Goal: Task Accomplishment & Management: Use online tool/utility

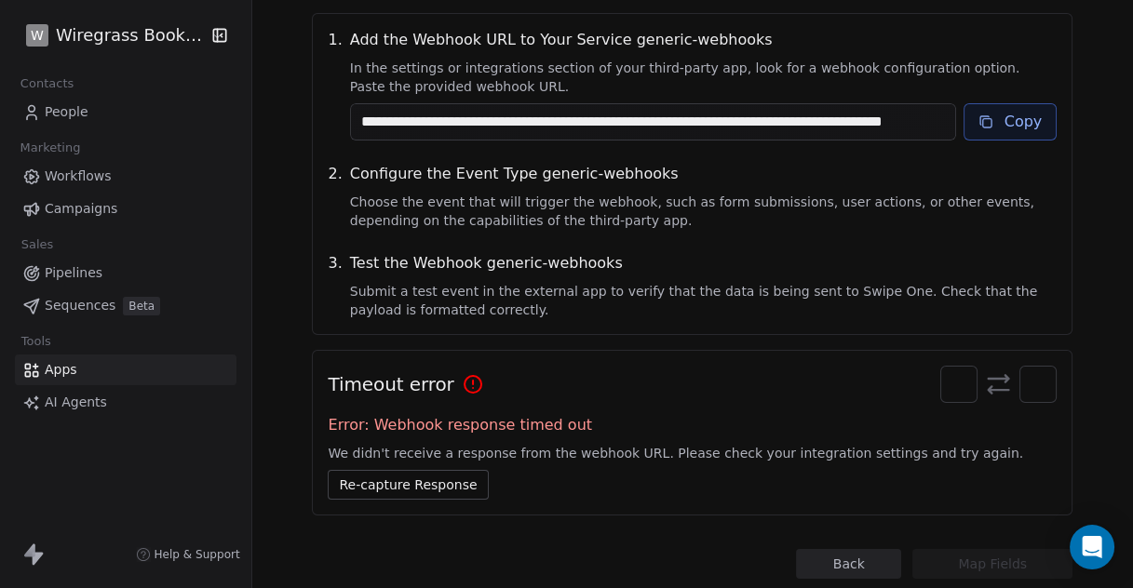
scroll to position [274, 0]
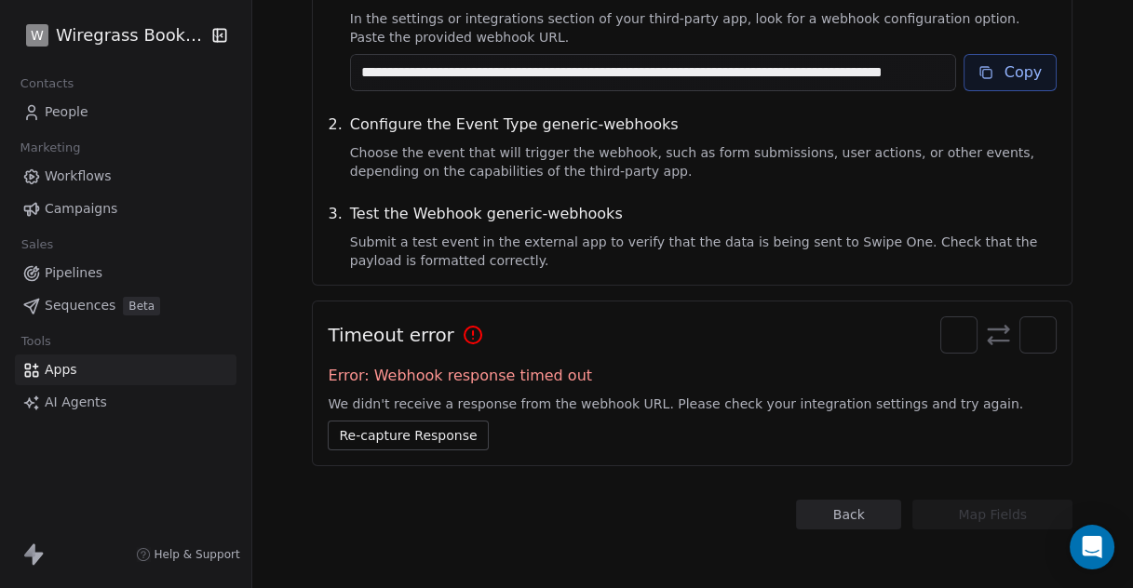
click at [405, 425] on button "Re-capture Response" at bounding box center [408, 436] width 160 height 30
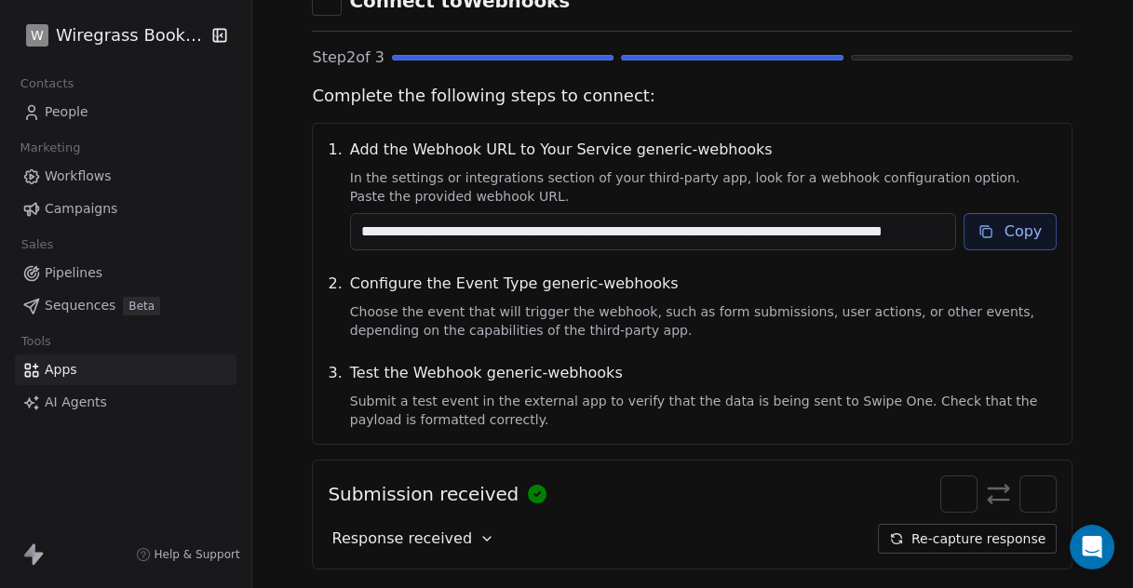
scroll to position [218, 0]
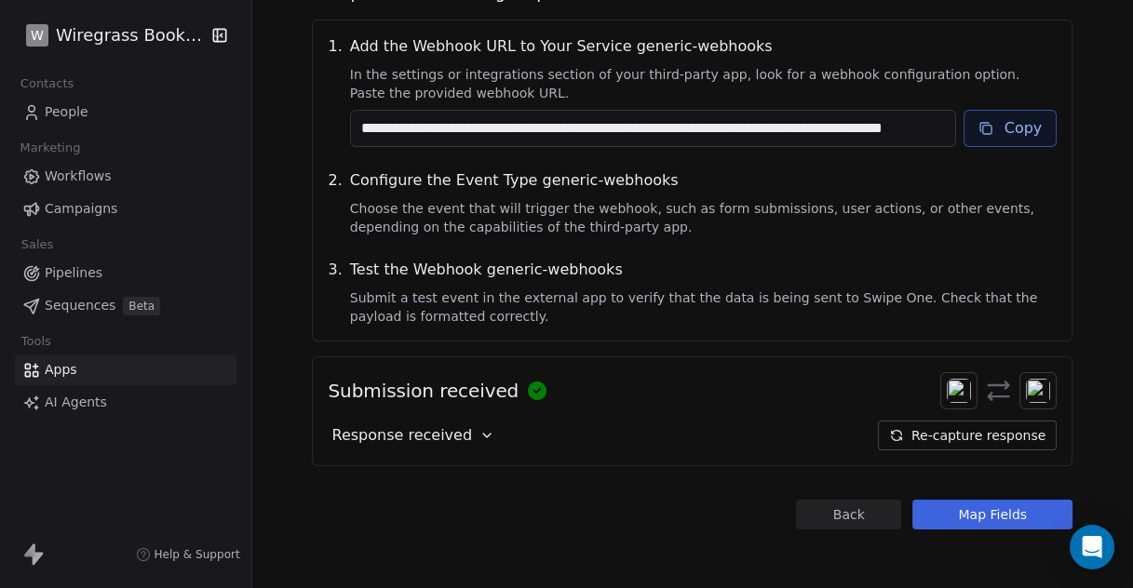
click at [999, 515] on button "Map Fields" at bounding box center [992, 515] width 160 height 30
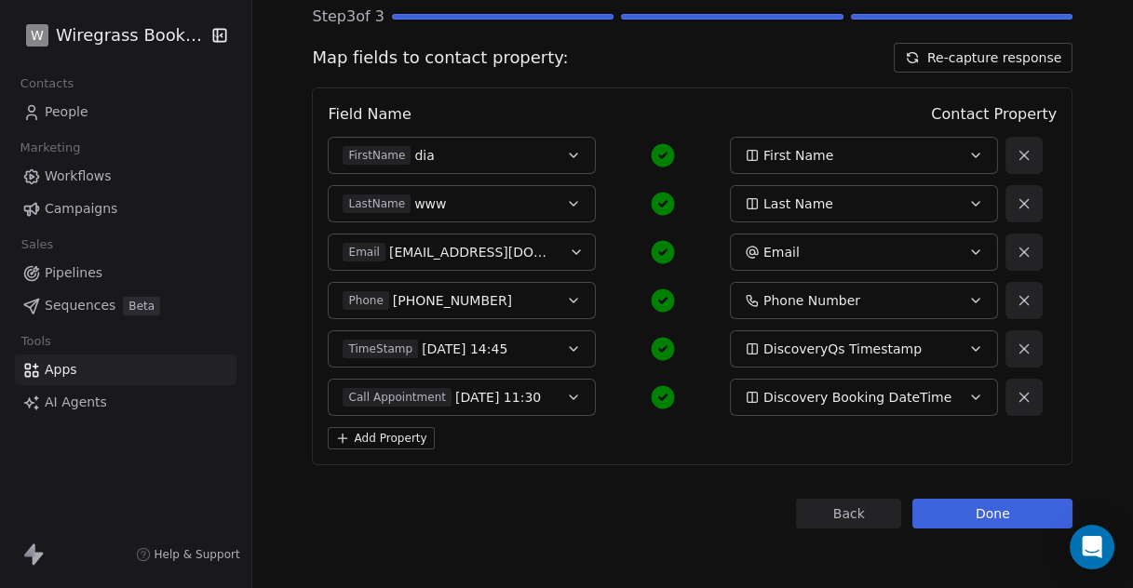
scroll to position [154, 0]
click at [968, 152] on icon "button" at bounding box center [975, 156] width 15 height 15
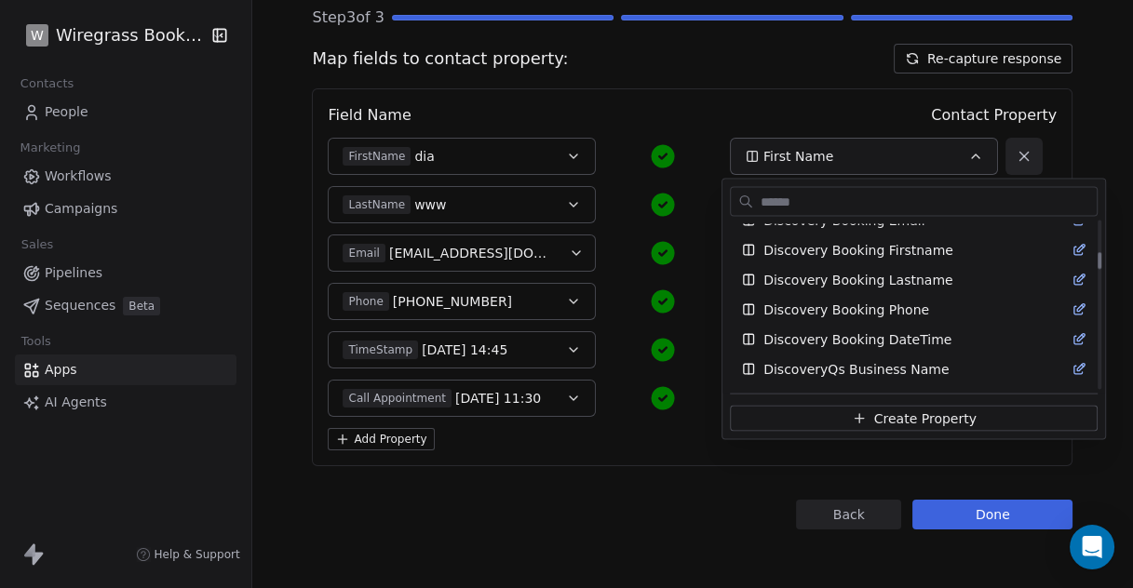
scroll to position [480, 0]
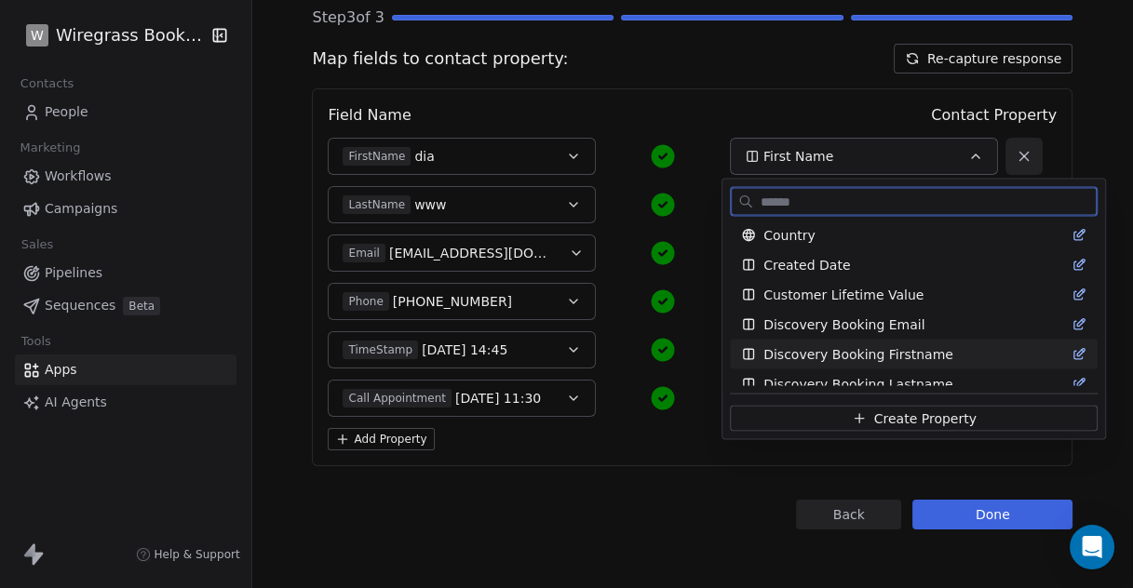
click at [897, 351] on span "Discovery Booking Firstname" at bounding box center [858, 354] width 190 height 19
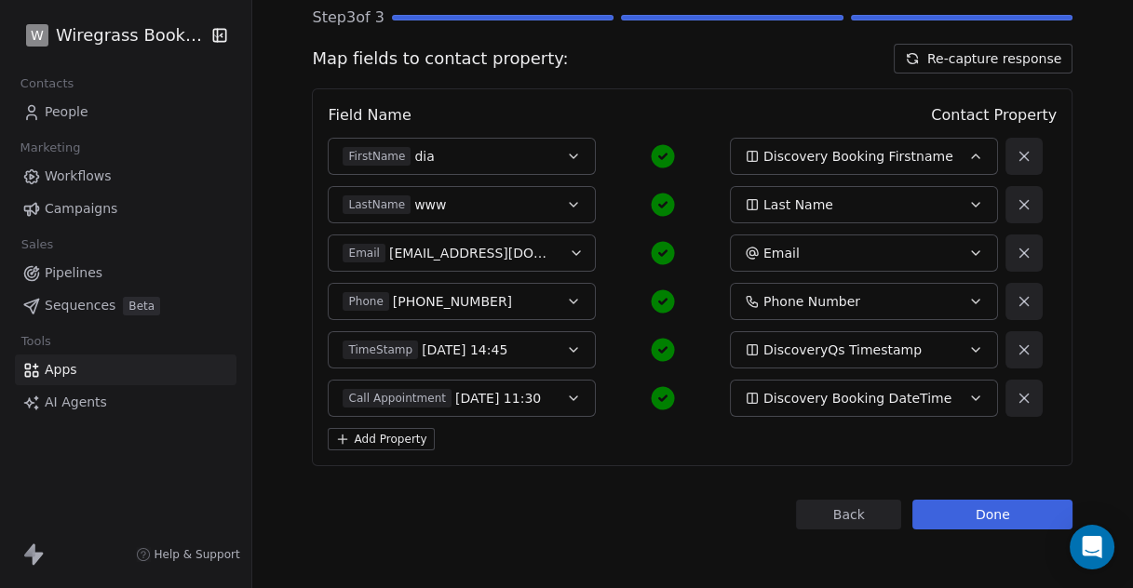
click at [968, 200] on icon "button" at bounding box center [975, 204] width 15 height 15
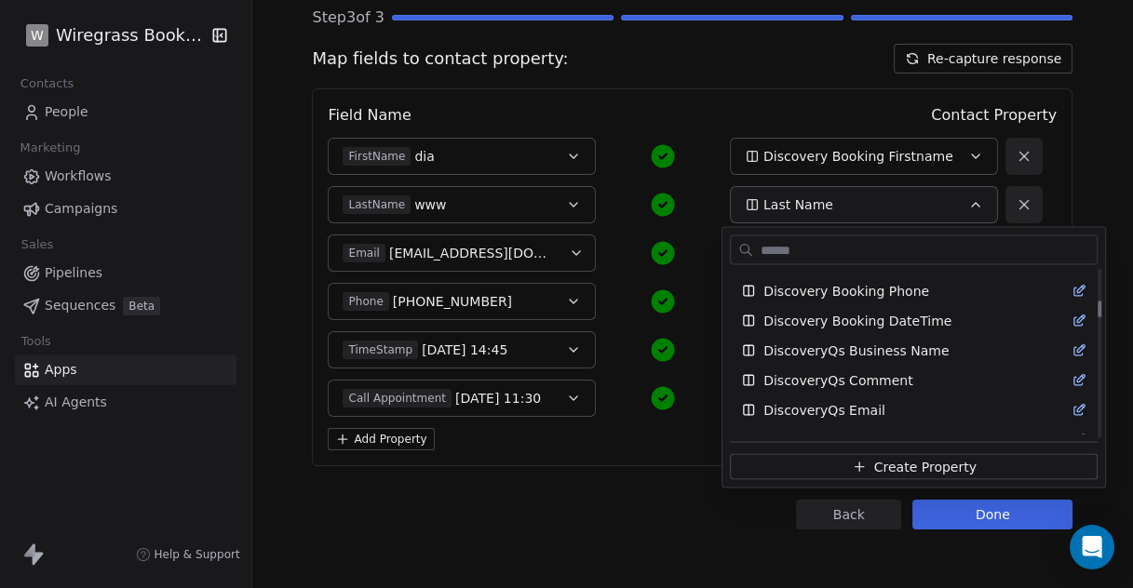
scroll to position [585, 0]
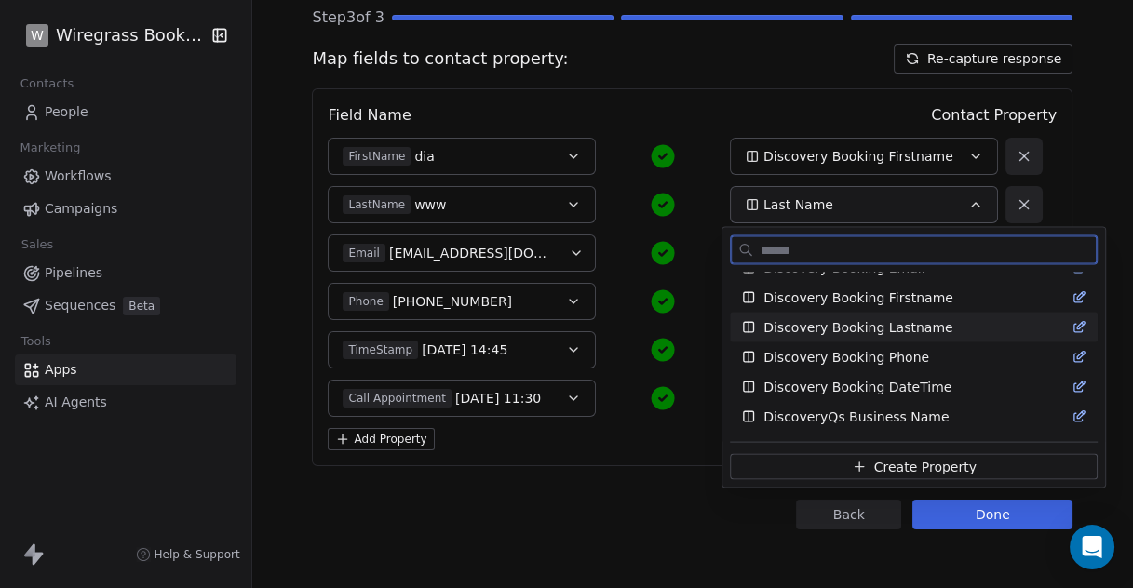
click at [923, 325] on span "Discovery Booking Lastname" at bounding box center [857, 327] width 189 height 19
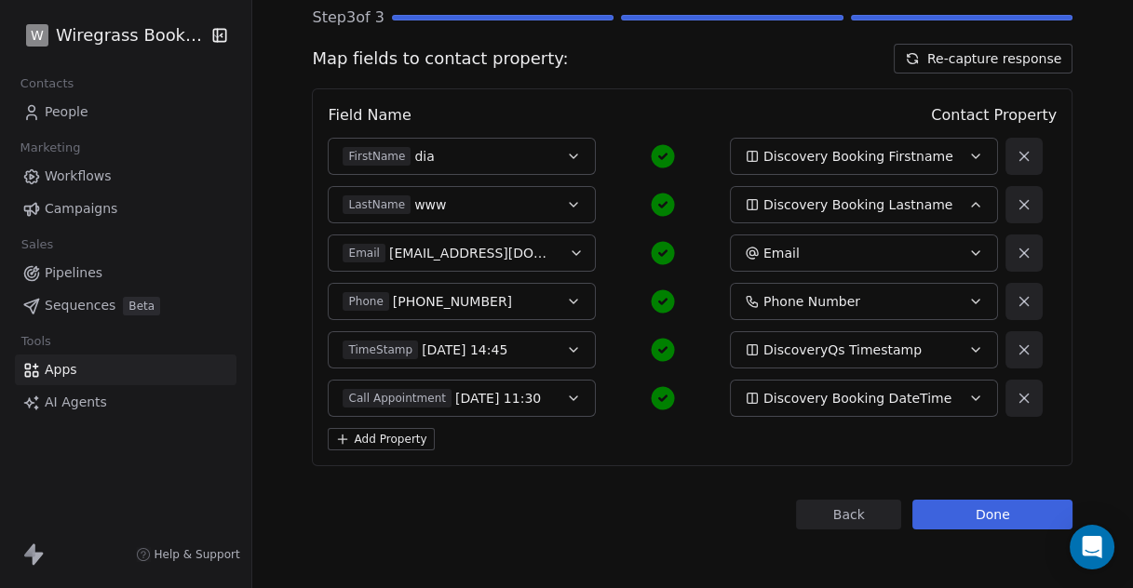
click at [972, 254] on icon "button" at bounding box center [975, 253] width 15 height 15
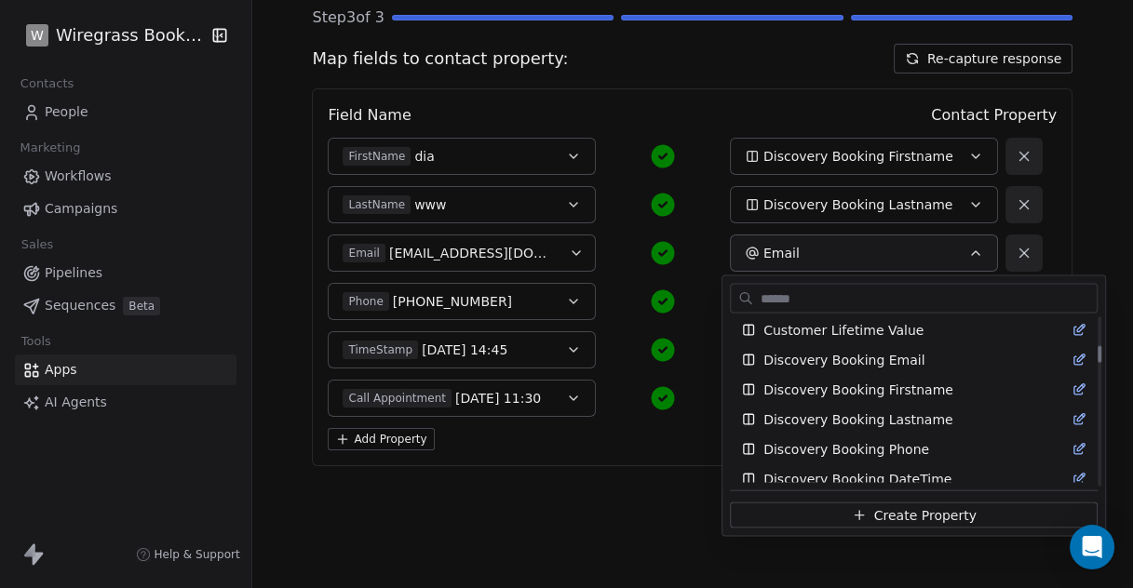
scroll to position [525, 0]
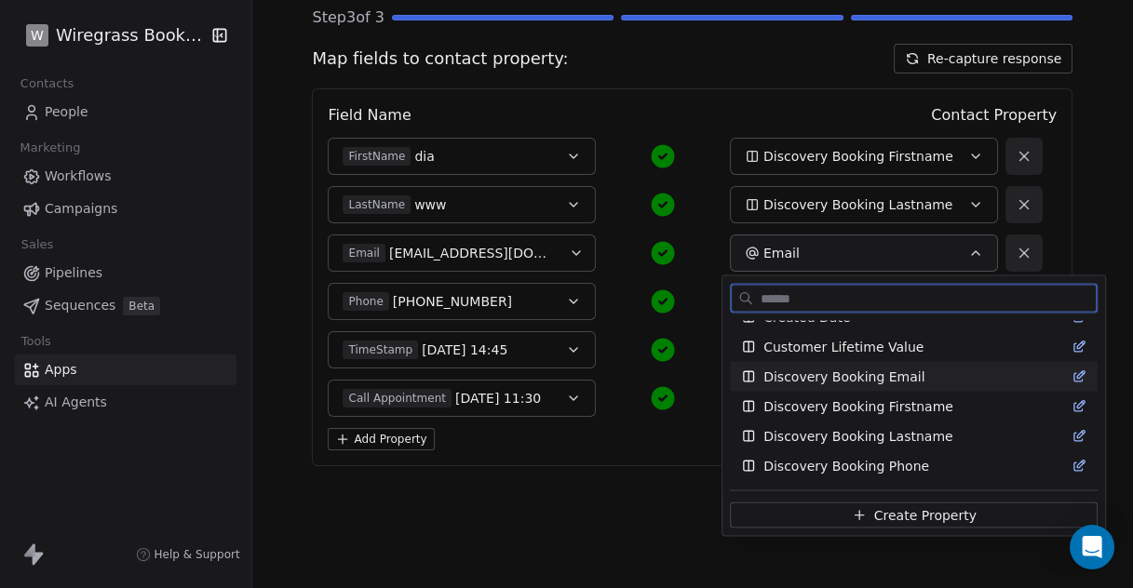
click at [852, 377] on span "Discovery Booking Email" at bounding box center [843, 377] width 161 height 19
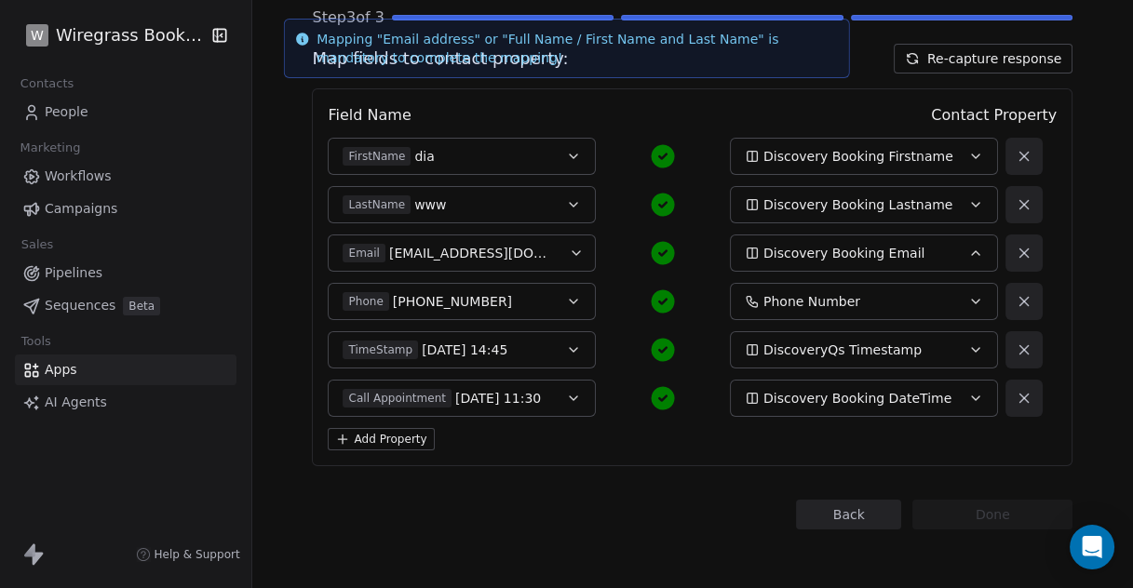
click at [968, 300] on icon "button" at bounding box center [975, 301] width 15 height 15
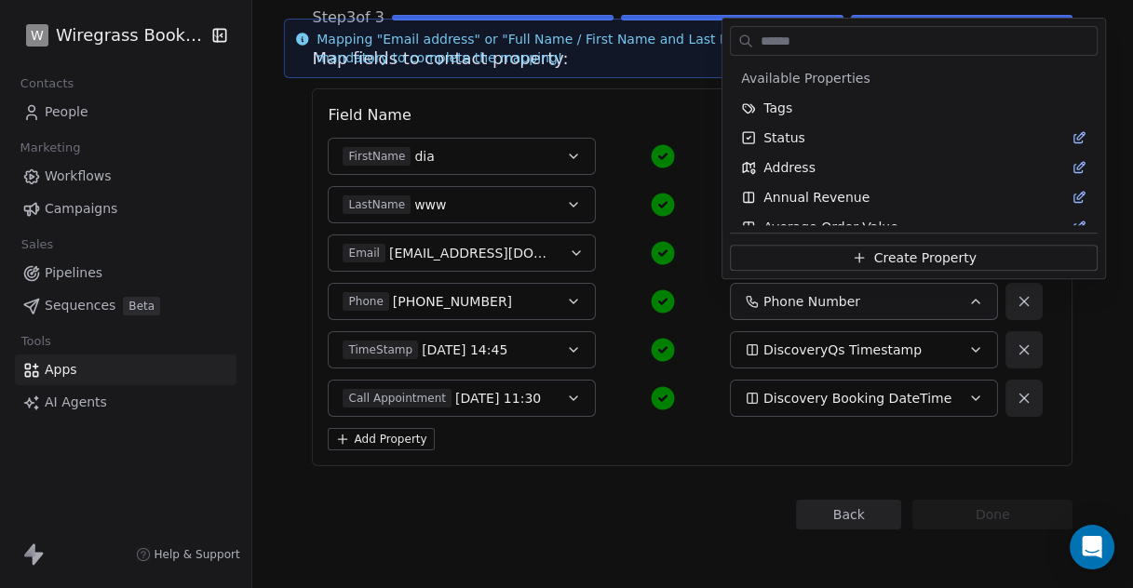
scroll to position [1357, 0]
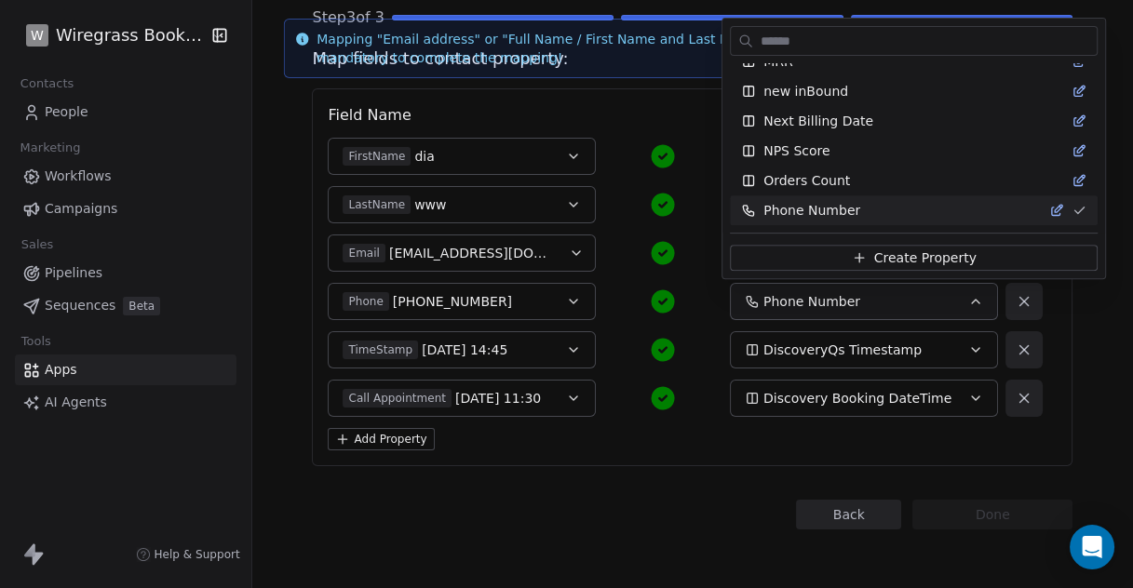
click at [964, 302] on html "W Wiregrass Bookkeeping Contacts People Marketing Workflows Campaigns Sales Pip…" at bounding box center [566, 294] width 1133 height 588
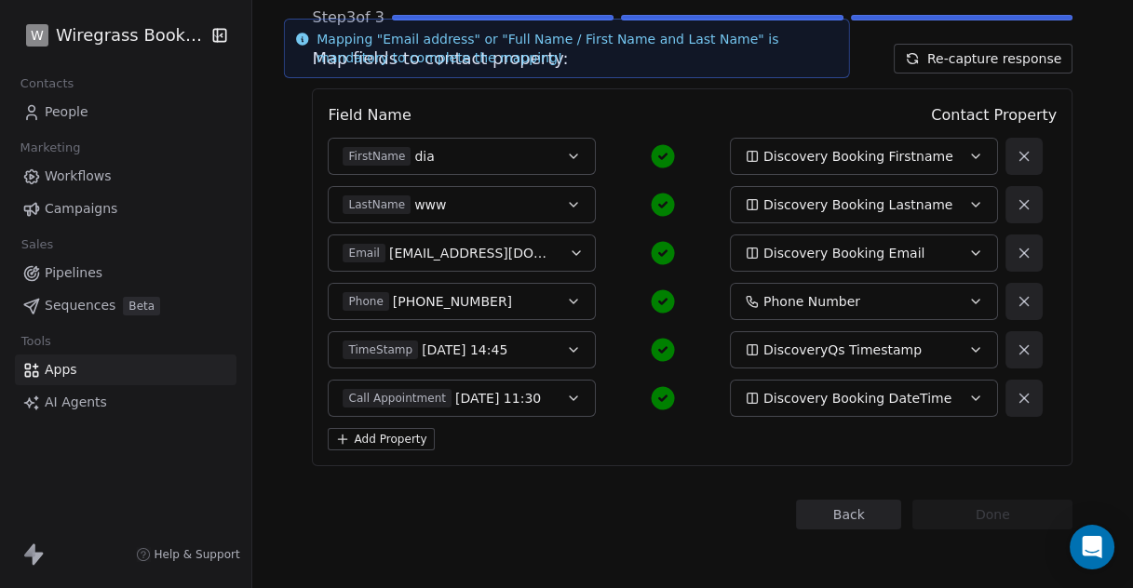
click at [968, 303] on icon "button" at bounding box center [975, 301] width 15 height 15
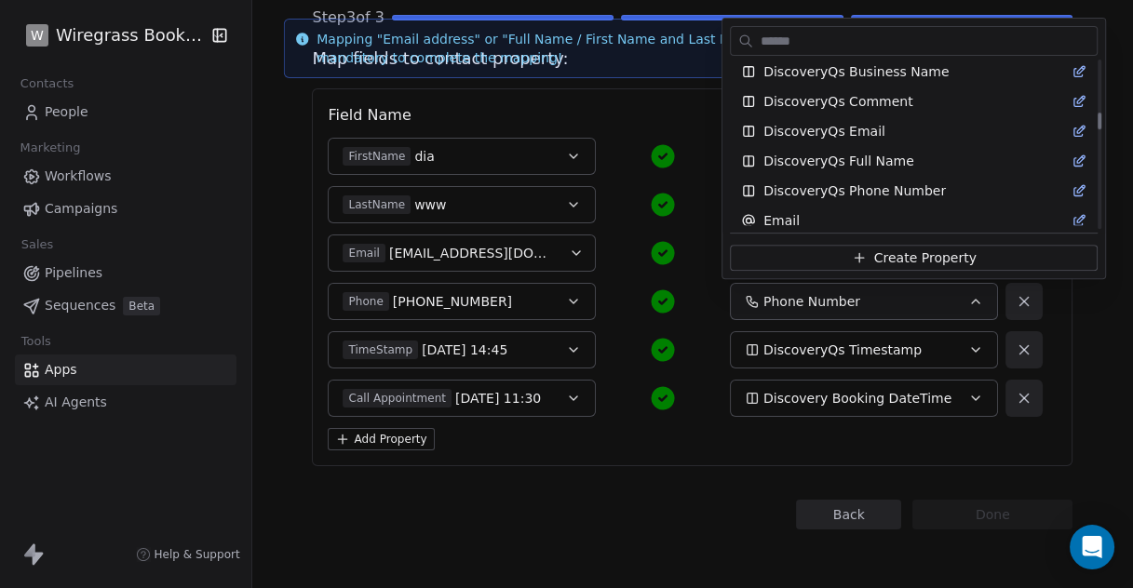
scroll to position [633, 0]
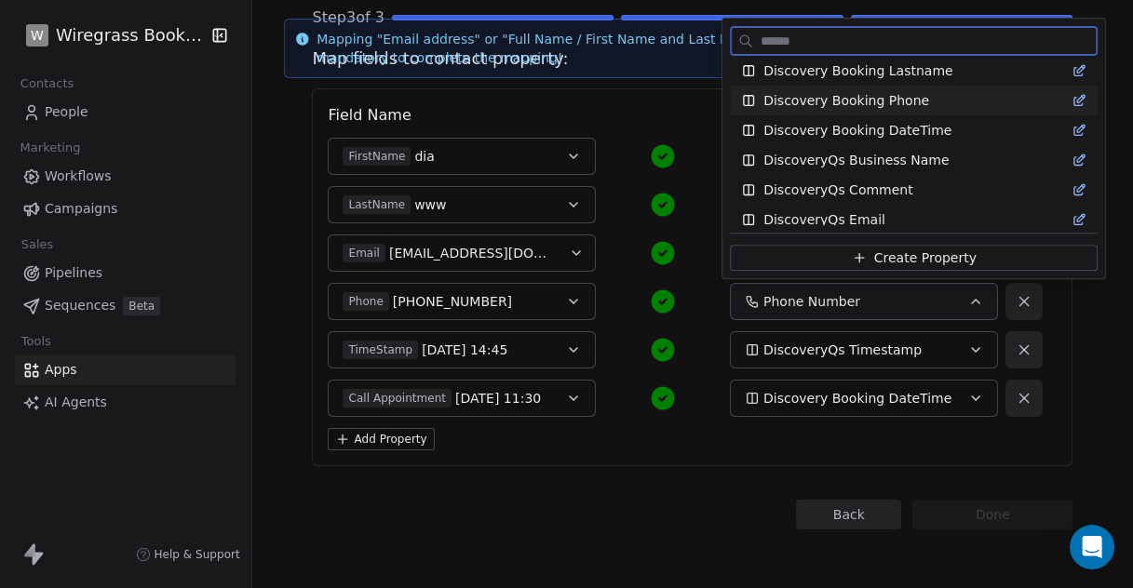
click at [893, 90] on div "Discovery Booking Phone" at bounding box center [914, 101] width 368 height 30
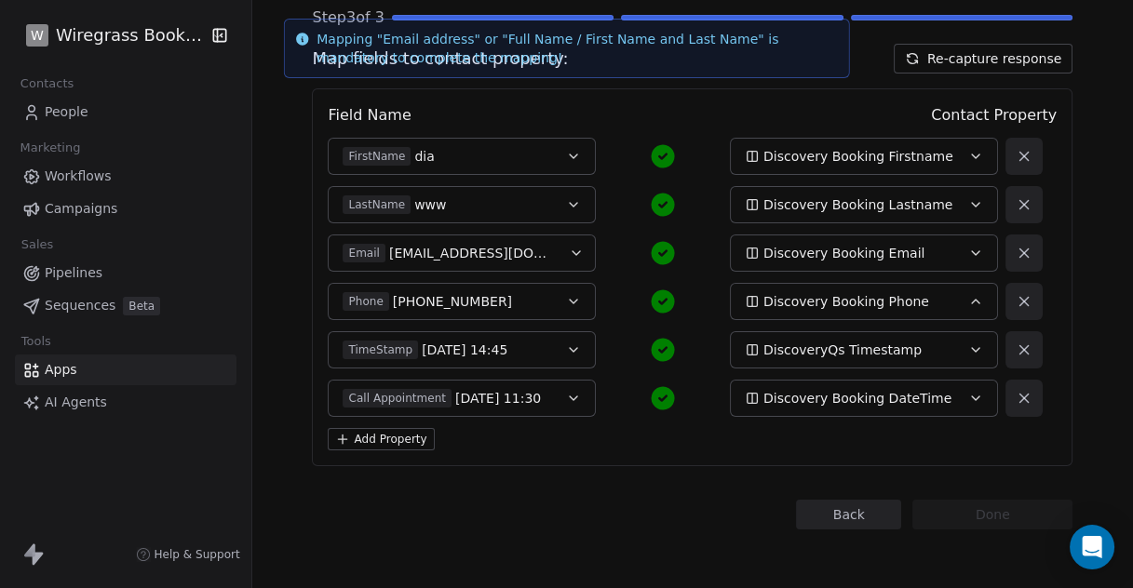
click at [972, 346] on icon "button" at bounding box center [975, 349] width 15 height 15
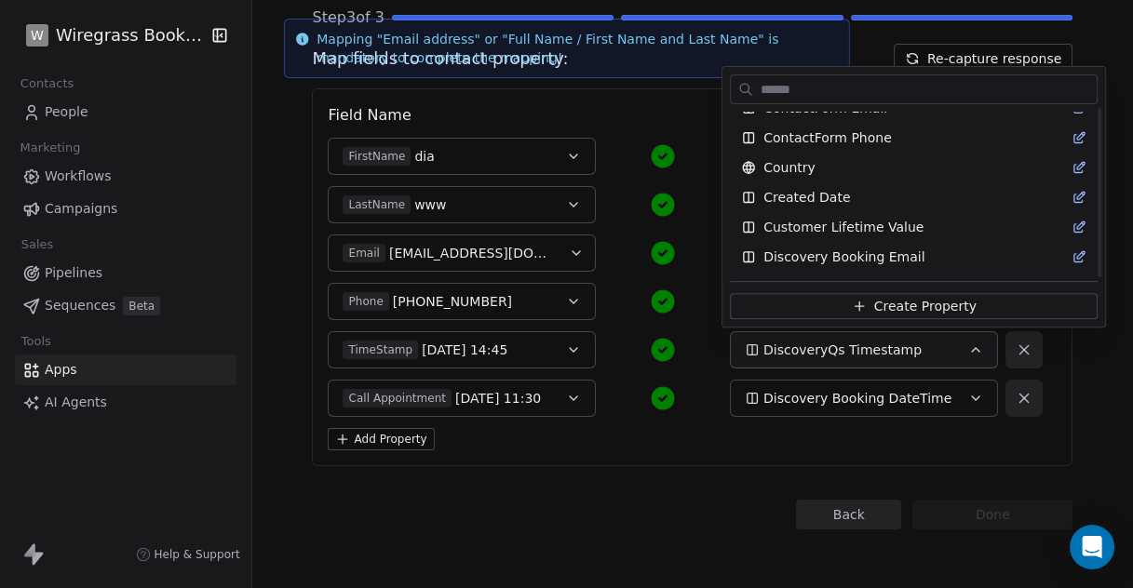
scroll to position [540, 0]
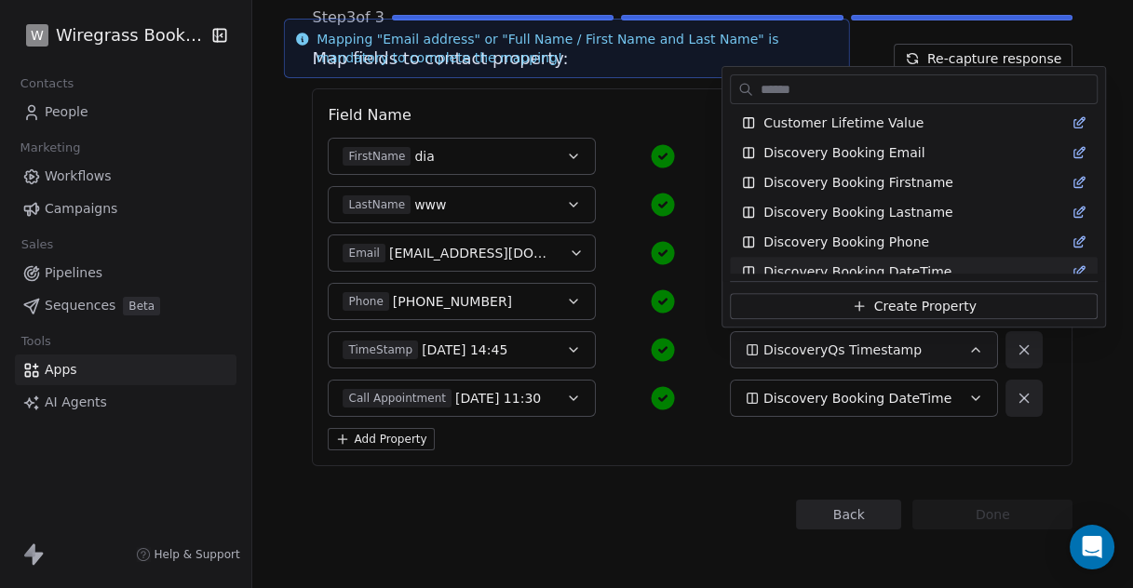
click at [696, 452] on html "W Wiregrass Bookkeeping Contacts People Marketing Workflows Campaigns Sales Pip…" at bounding box center [566, 294] width 1133 height 588
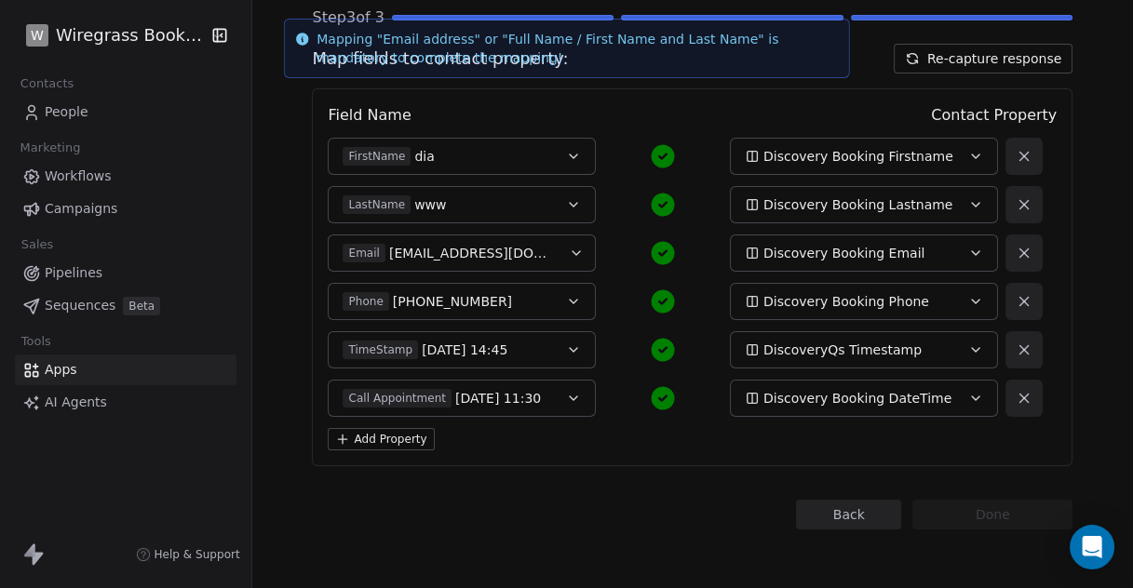
click at [396, 436] on button "Add Property" at bounding box center [381, 439] width 106 height 22
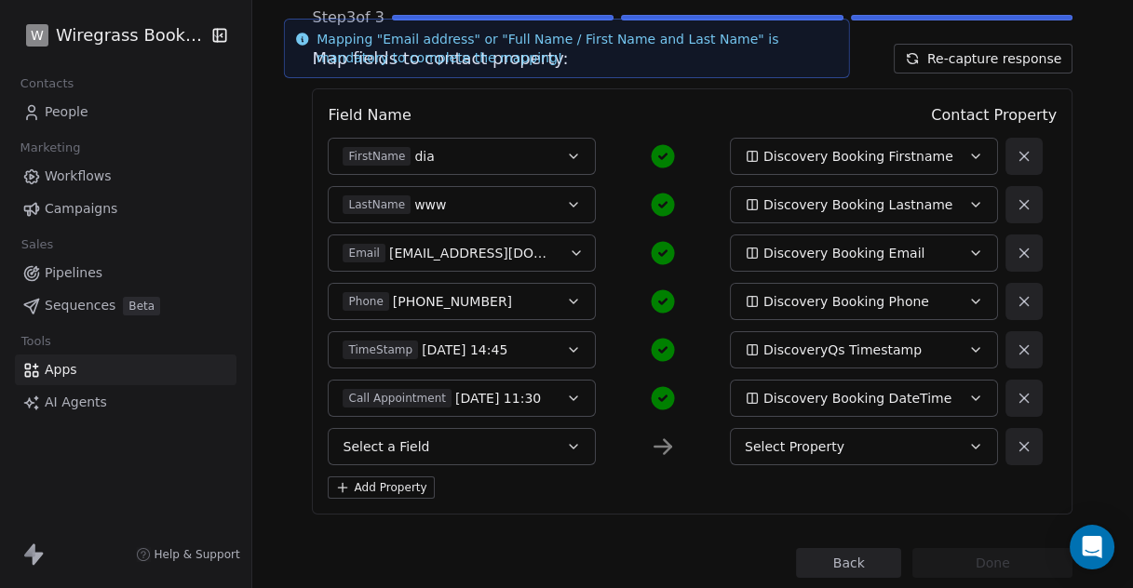
click at [543, 444] on button "Select a Field" at bounding box center [462, 446] width 268 height 37
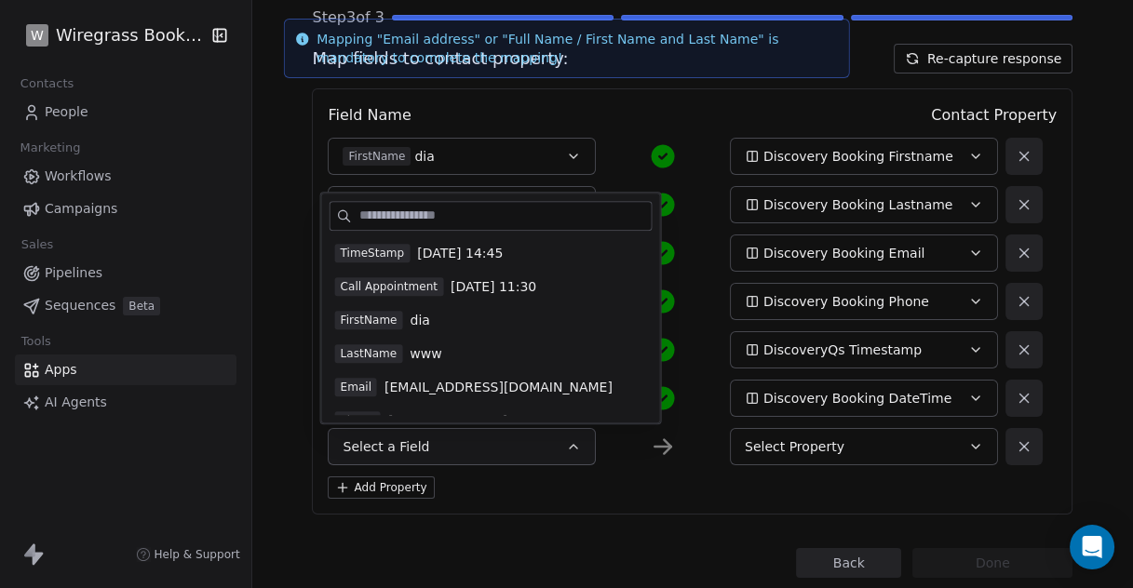
click at [480, 387] on span "diana13472@gmail.com" at bounding box center [498, 387] width 228 height 19
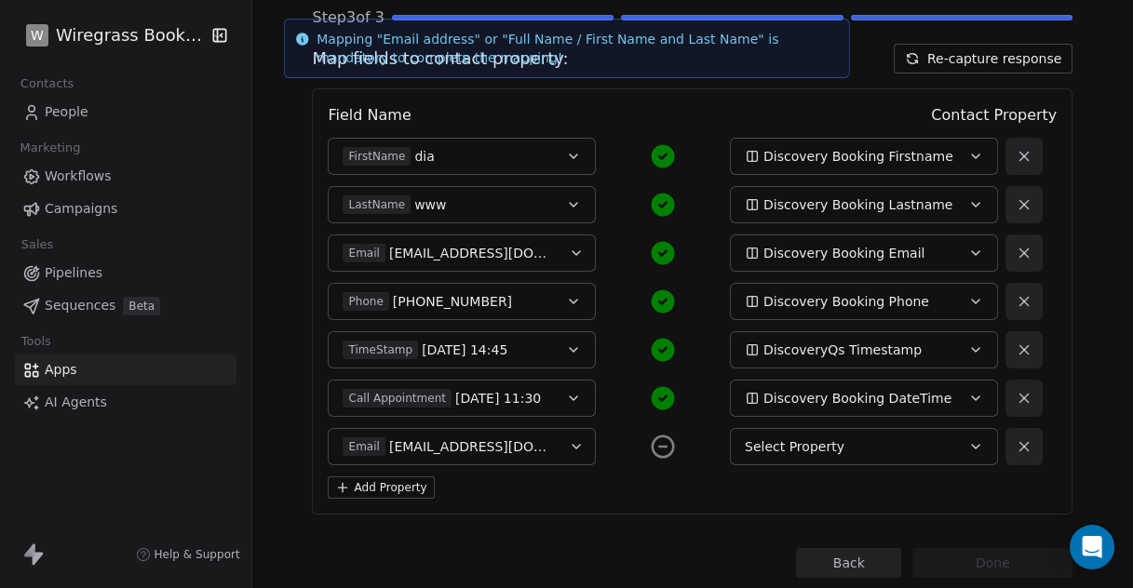
click at [785, 447] on span "Select Property" at bounding box center [795, 446] width 100 height 19
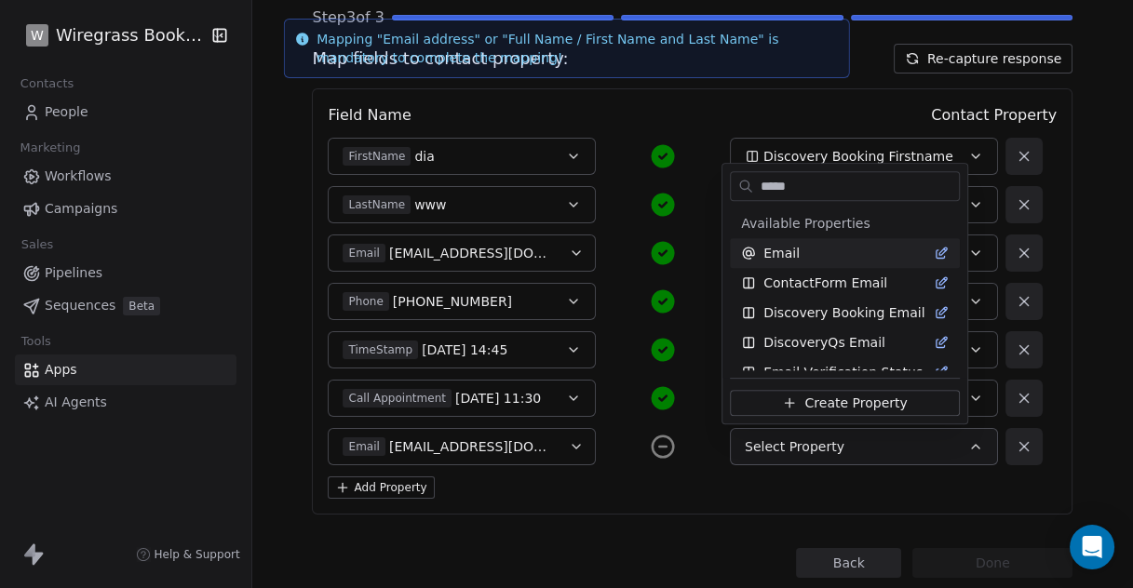
type input "*****"
click at [774, 258] on span "Email" at bounding box center [781, 253] width 36 height 19
